Goal: Find specific page/section

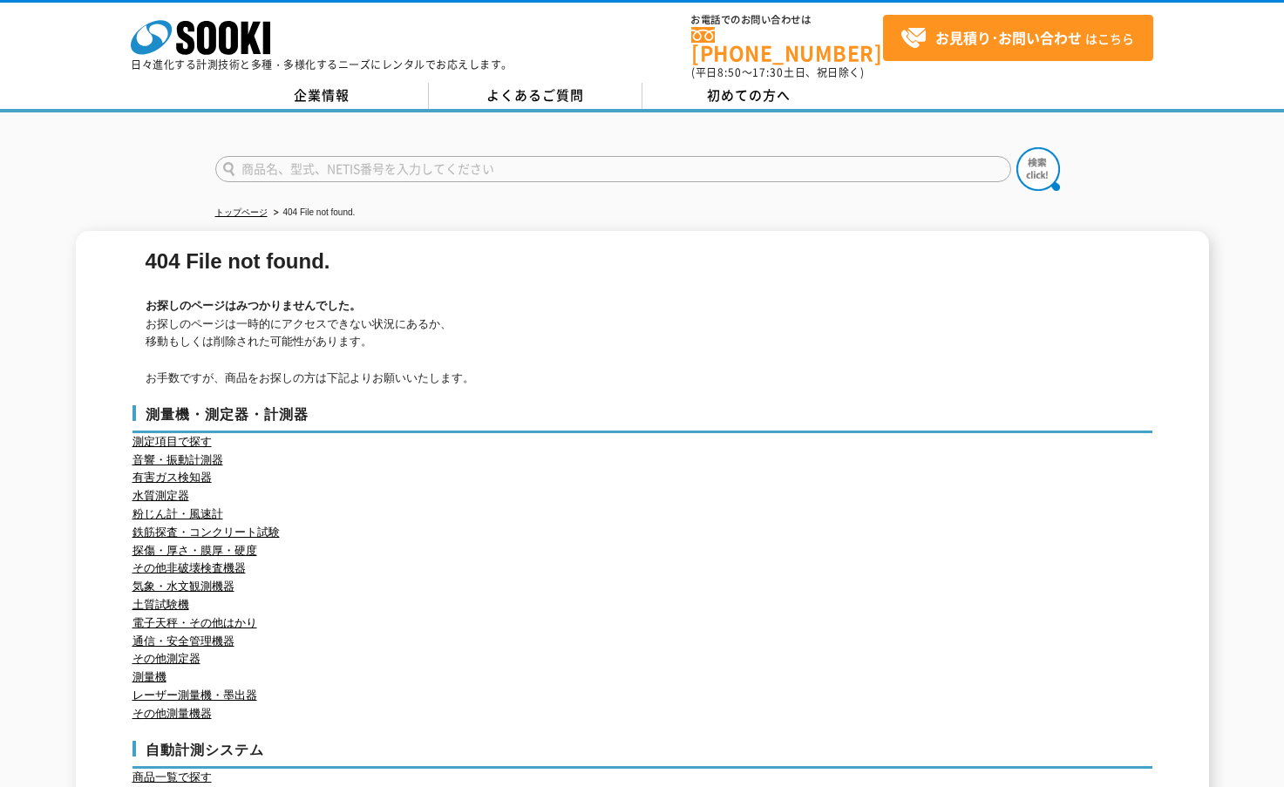
click at [332, 160] on input "text" at bounding box center [613, 169] width 796 height 26
type input "d"
type input "電磁流向流速計"
click at [1044, 165] on img at bounding box center [1039, 169] width 44 height 44
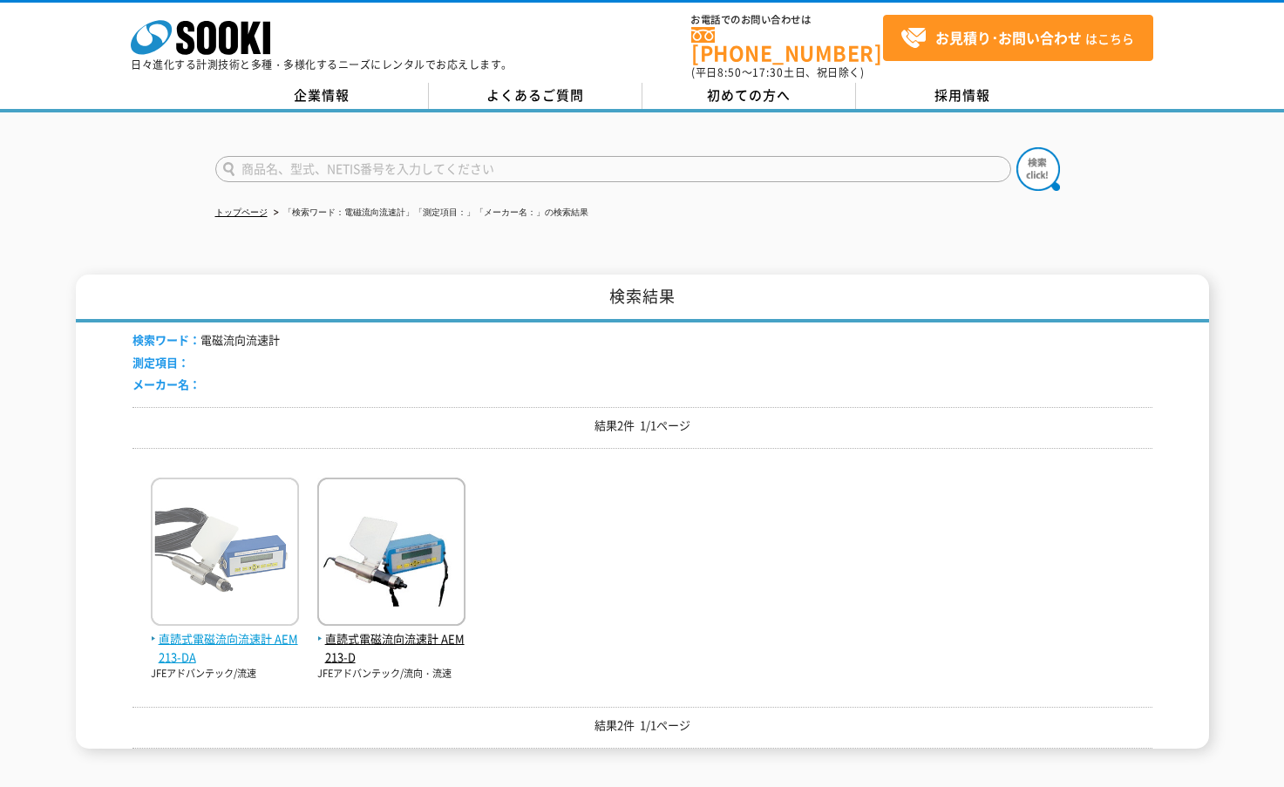
click at [241, 553] on img at bounding box center [225, 554] width 148 height 153
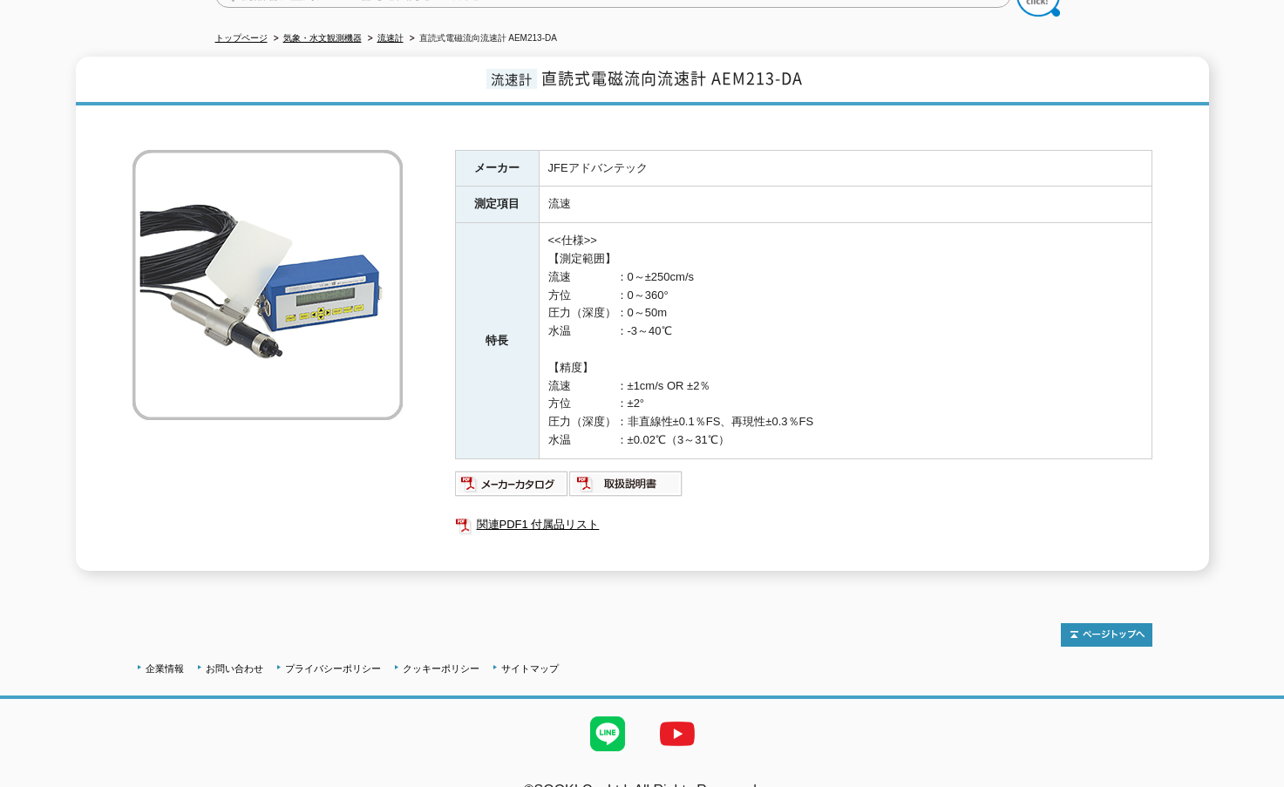
scroll to position [87, 0]
